Goal: Task Accomplishment & Management: Manage account settings

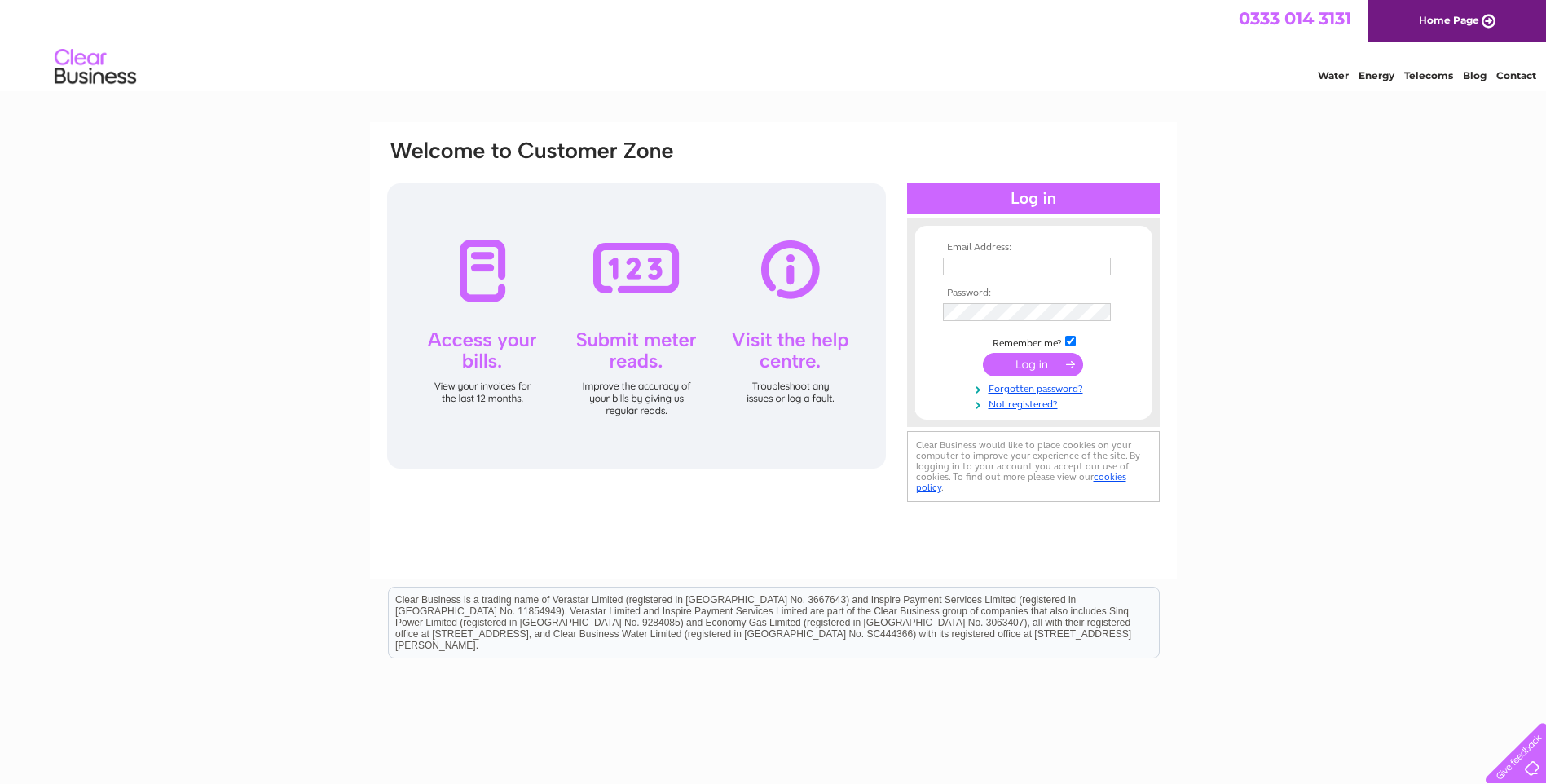
type input "[EMAIL_ADDRESS][DOMAIN_NAME]"
click at [1034, 353] on input "submit" at bounding box center [1033, 364] width 101 height 23
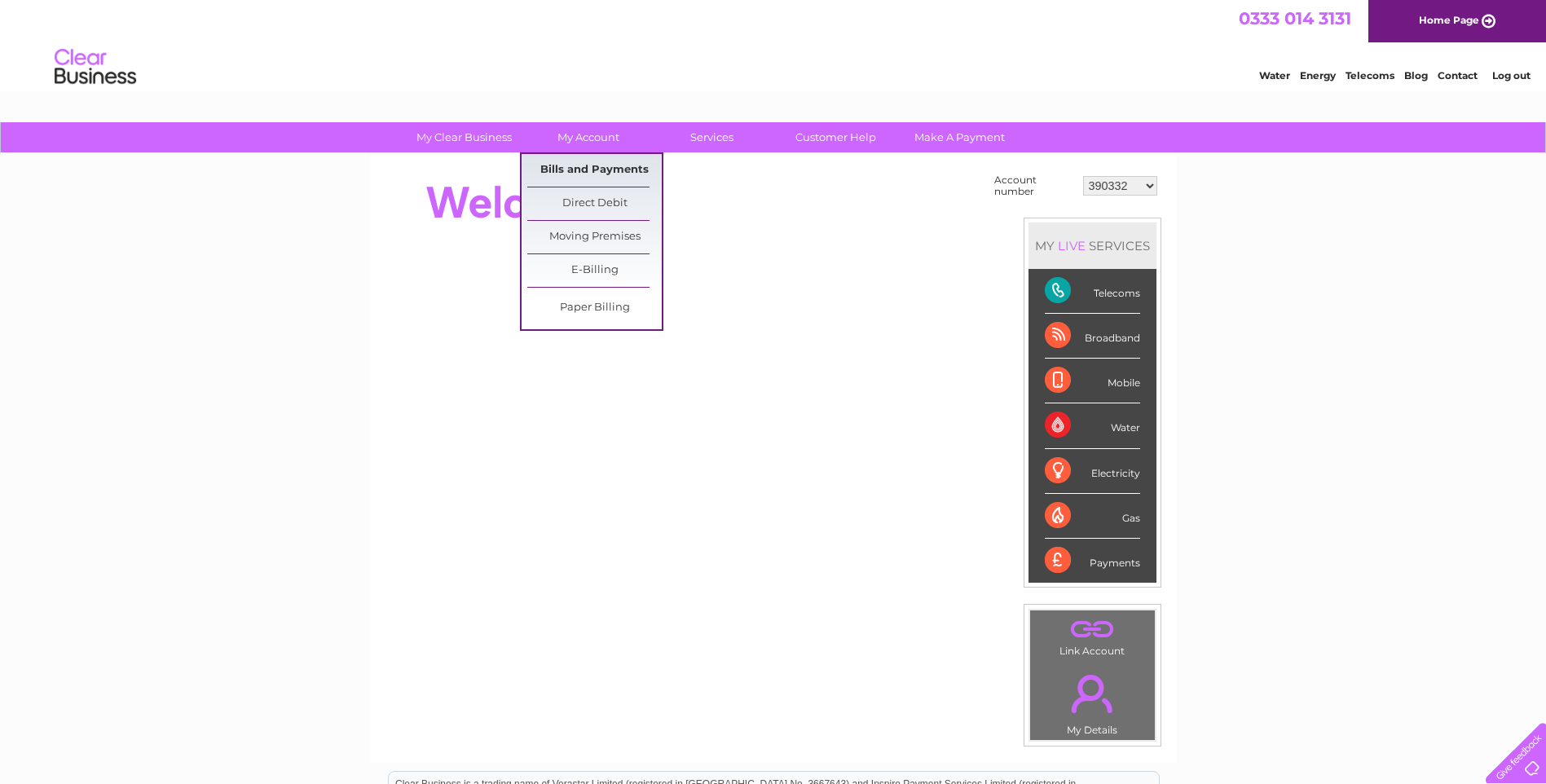
click at [575, 167] on link "Bills and Payments" at bounding box center [595, 170] width 135 height 32
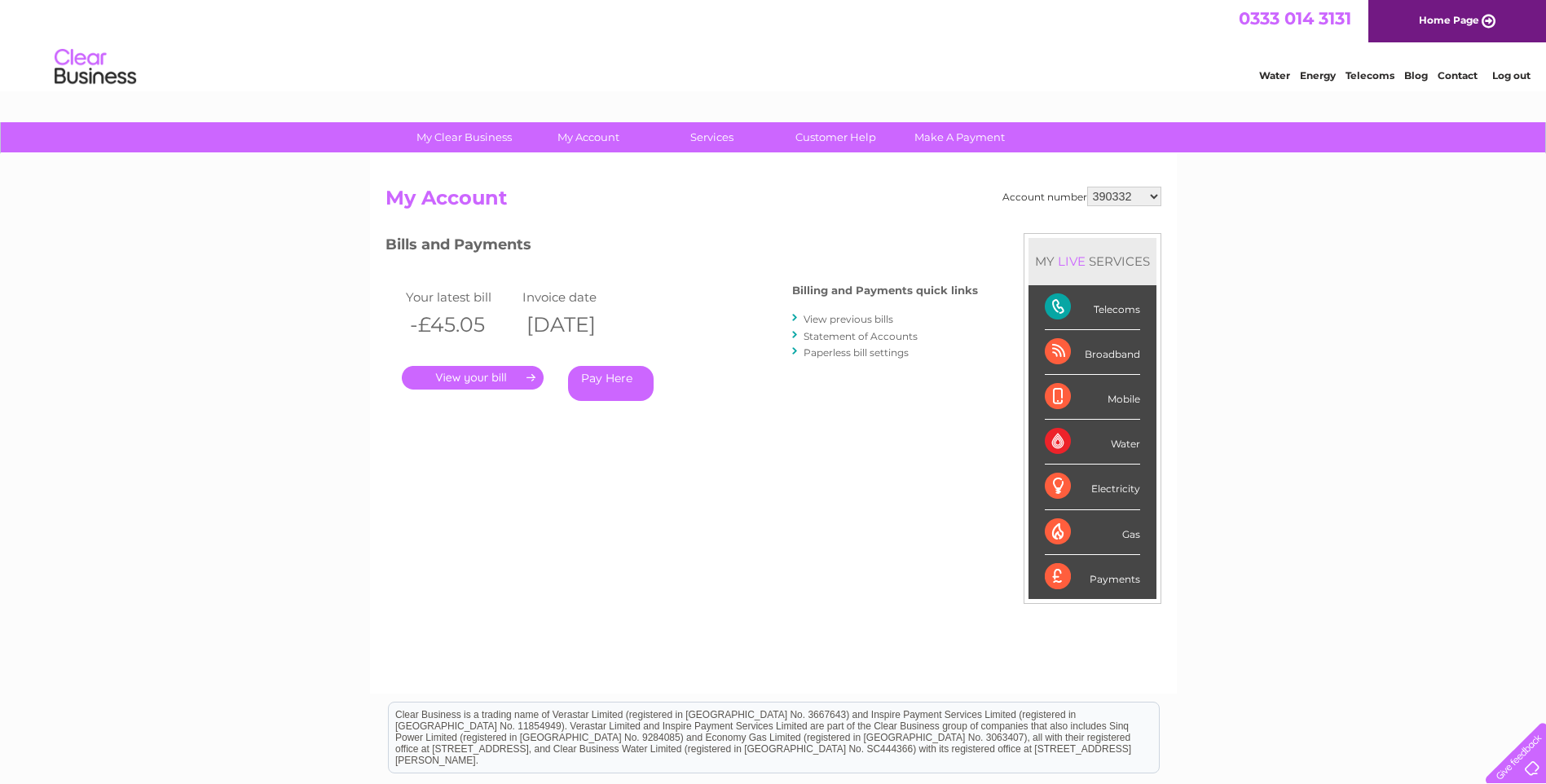
click at [491, 374] on link "." at bounding box center [473, 378] width 142 height 24
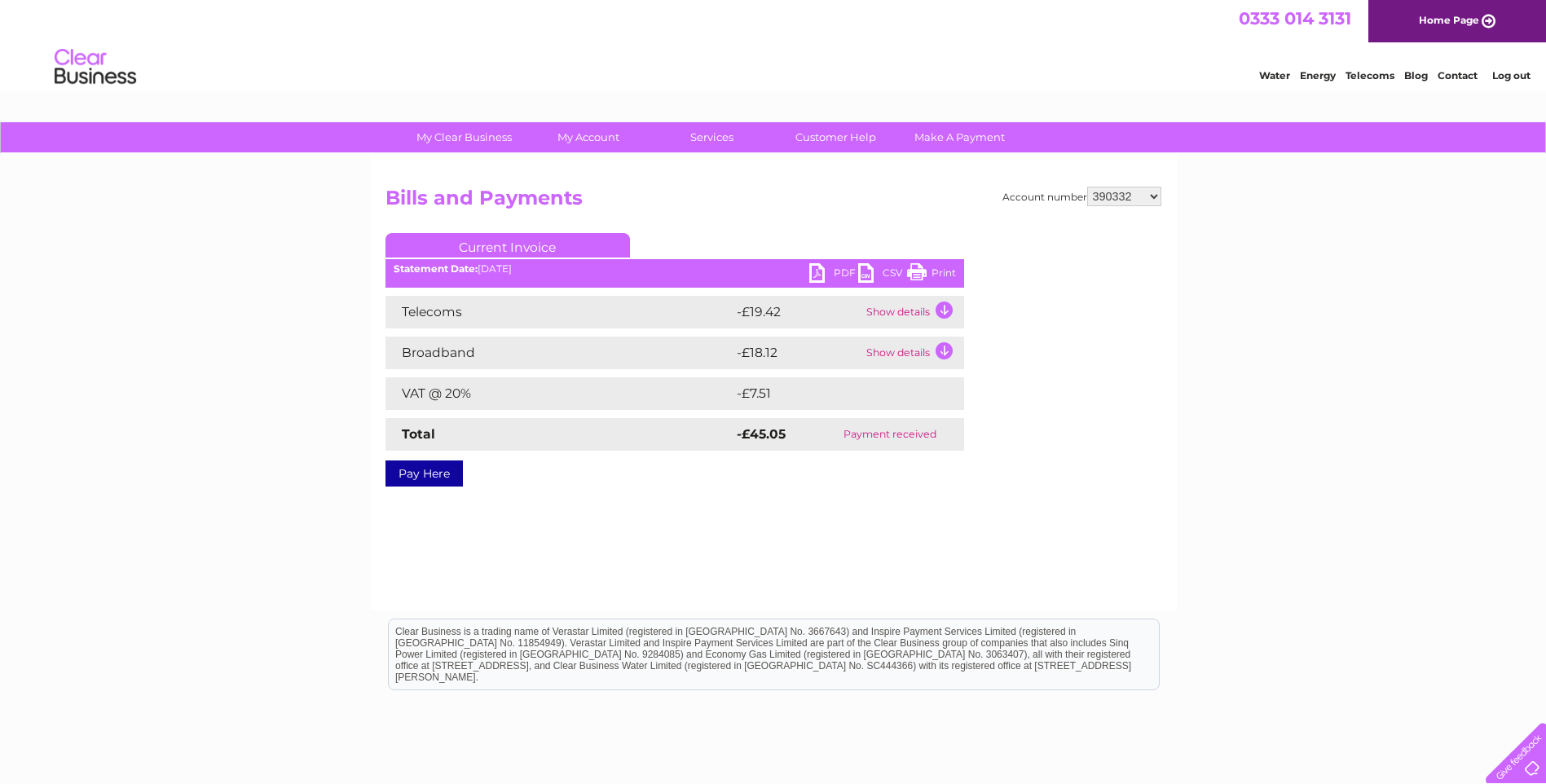
click at [1117, 199] on select "390332 390340 30284940 30284944" at bounding box center [1124, 196] width 74 height 19
select select "390340"
click at [1088, 186] on select "390332 390340 30284940 30284944" at bounding box center [1124, 196] width 74 height 19
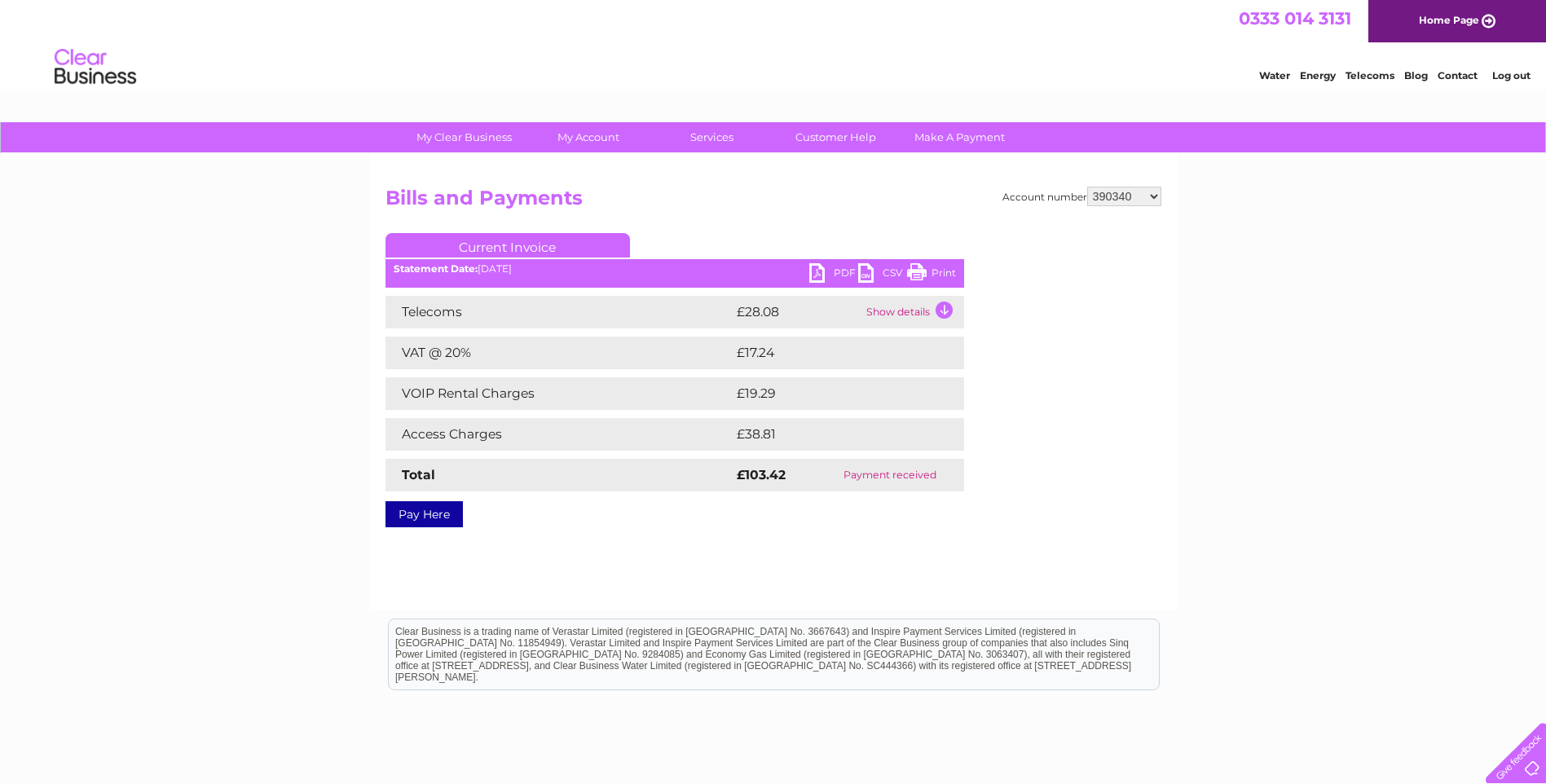
click at [1124, 201] on select "390332 390340 30284940 30284944" at bounding box center [1124, 196] width 74 height 19
select select "30284940"
click at [1088, 186] on select "390332 390340 30284940 30284944" at bounding box center [1124, 196] width 74 height 19
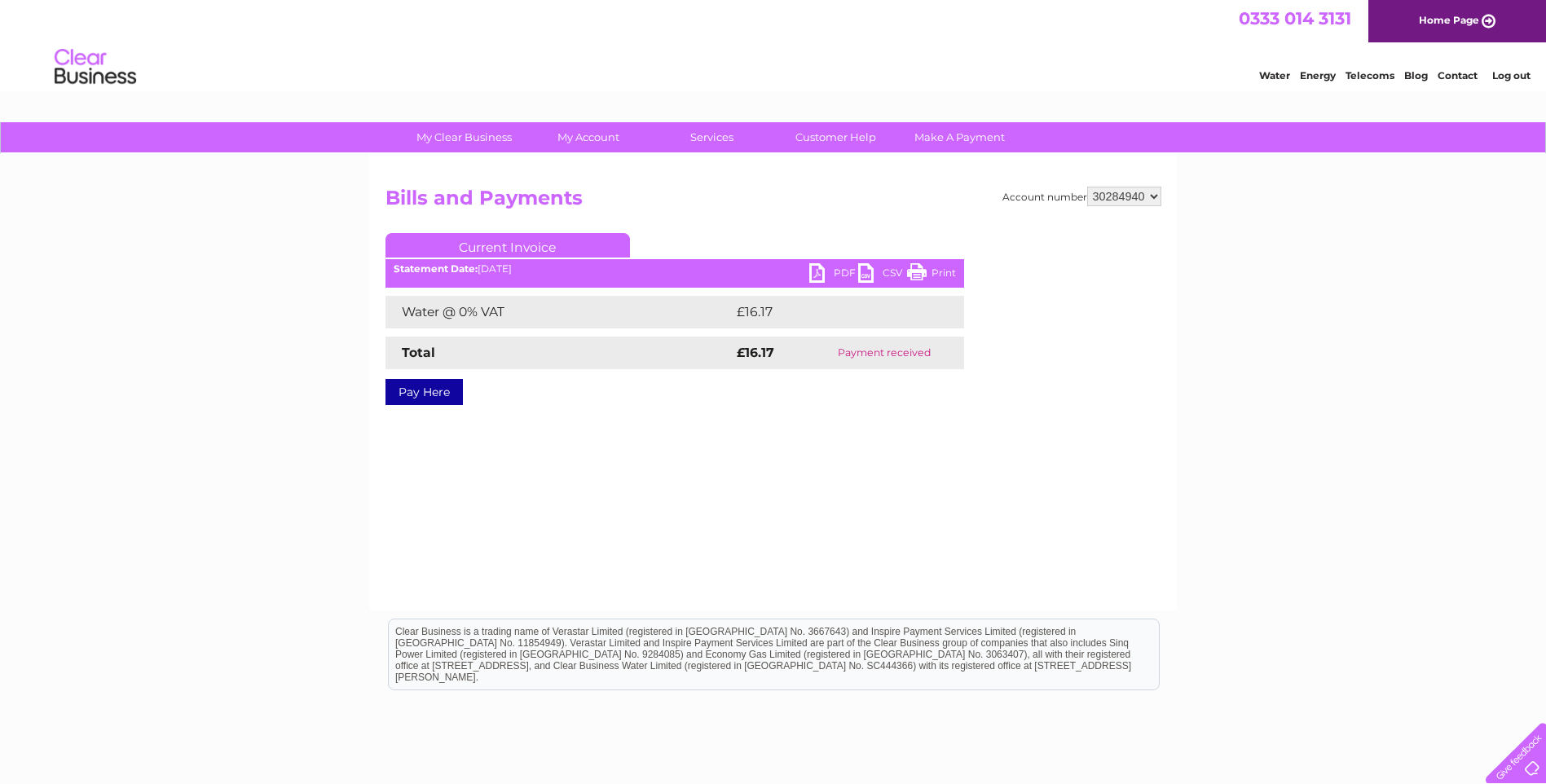
click at [1130, 196] on select "390332 390340 30284940 30284944" at bounding box center [1124, 196] width 74 height 19
select select "30284944"
click at [1088, 186] on select "390332 390340 30284940 30284944" at bounding box center [1124, 196] width 74 height 19
